Goal: Transaction & Acquisition: Purchase product/service

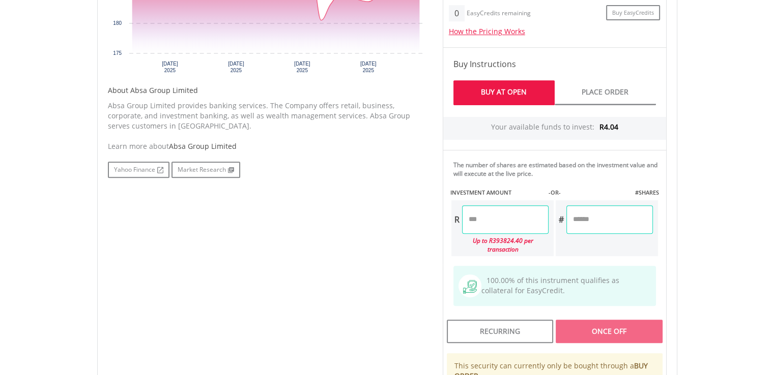
scroll to position [457, 0]
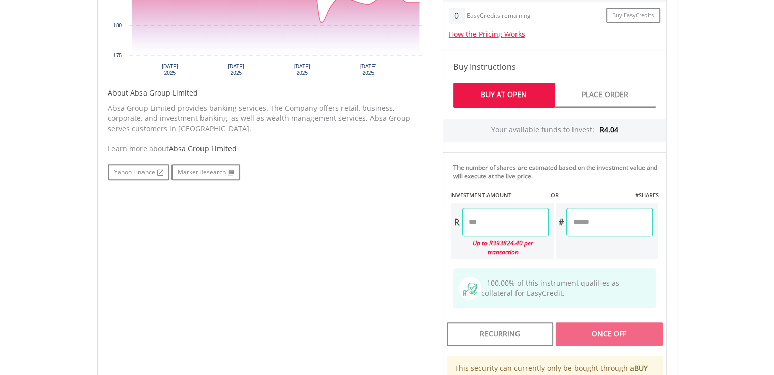
click at [489, 219] on input "number" at bounding box center [505, 222] width 86 height 28
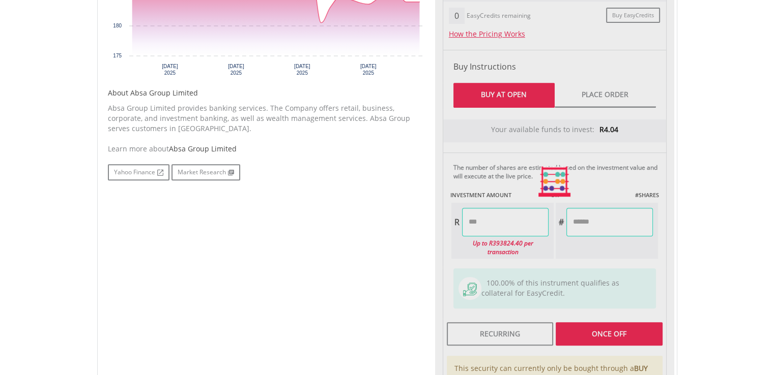
type input "******"
click at [582, 331] on div "Last Updated Price: 15-min. Delay* Price Update Cost: 0 Credits Market Closed S…" at bounding box center [554, 181] width 239 height 571
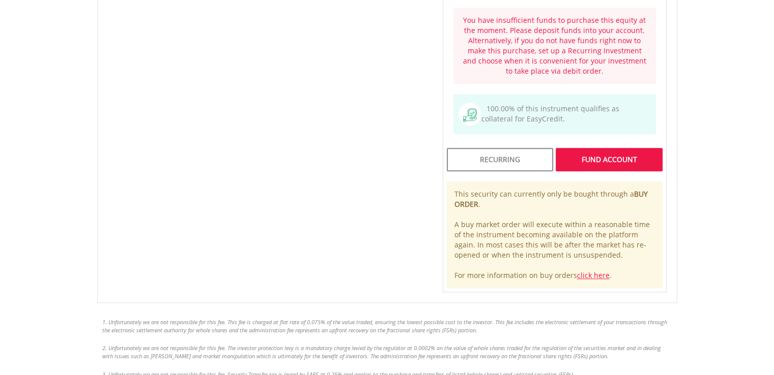
scroll to position [970, 0]
click at [627, 146] on div "FUND ACCOUNT" at bounding box center [608, 157] width 106 height 23
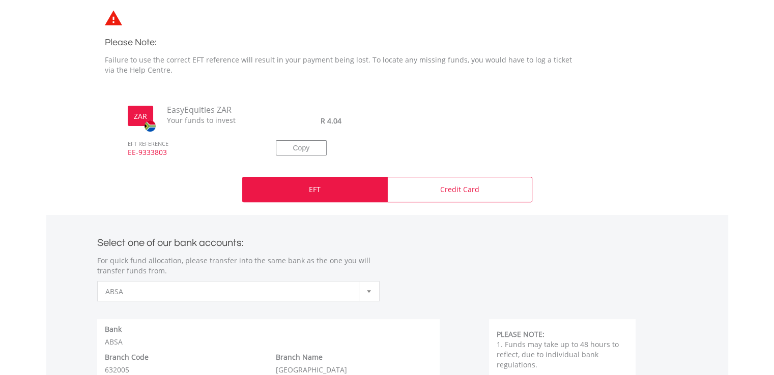
scroll to position [285, 0]
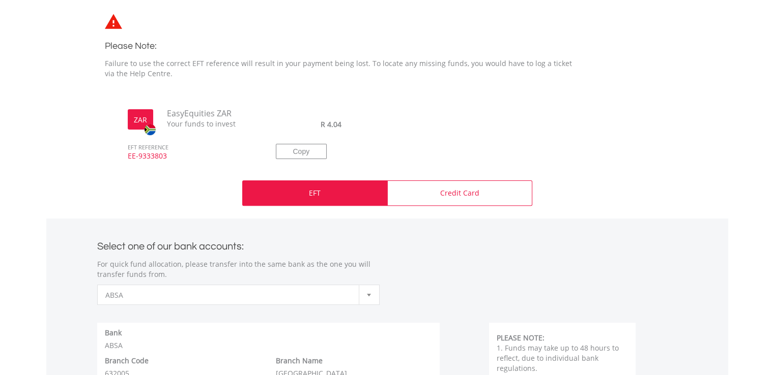
click at [342, 191] on div "EFT" at bounding box center [314, 193] width 145 height 25
click at [302, 152] on button "Copy" at bounding box center [301, 151] width 51 height 15
click at [316, 192] on p "EFT" at bounding box center [315, 193] width 12 height 10
